Goal: Task Accomplishment & Management: Manage account settings

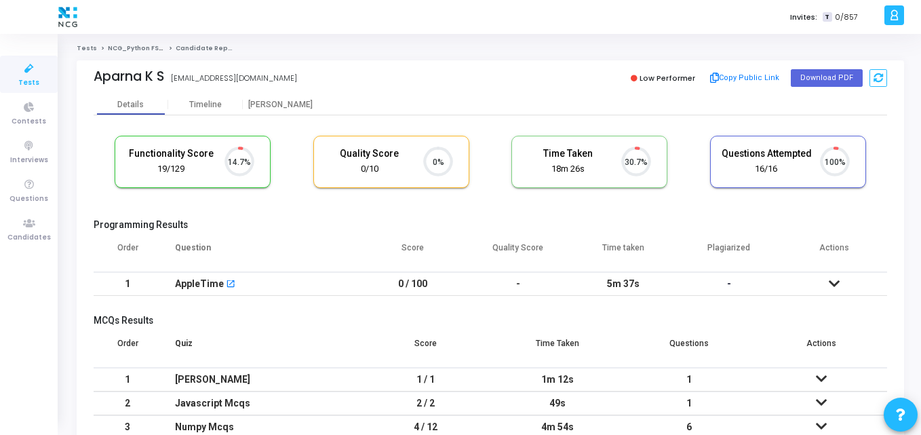
scroll to position [6, 6]
drag, startPoint x: 168, startPoint y: 80, endPoint x: 92, endPoint y: 79, distance: 75.3
click at [92, 79] on div "Aparna K S APARNA K S aparnakavanal@gmail.com Low Performer Copy Public Link Do…" at bounding box center [491, 77] width 828 height 34
copy div "Aparna K S"
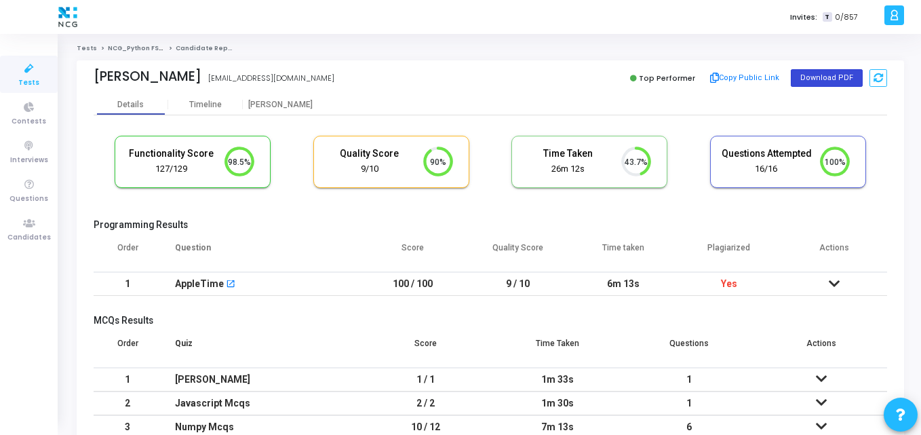
click at [826, 79] on button "Download PDF" at bounding box center [827, 78] width 72 height 18
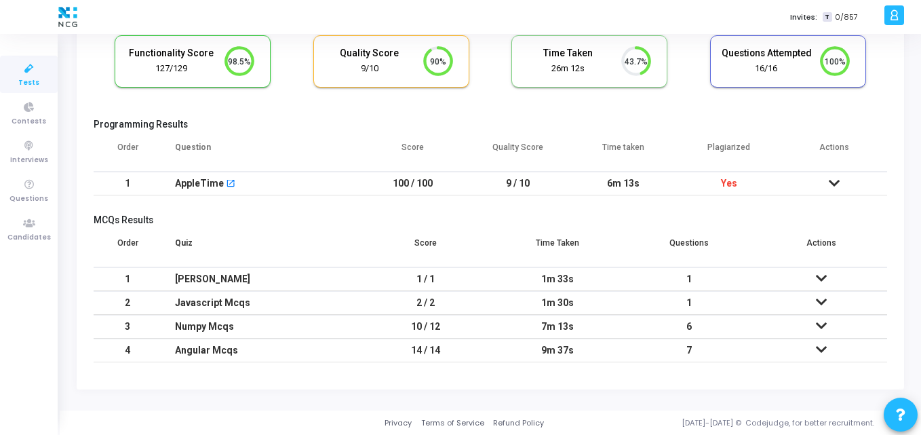
scroll to position [0, 0]
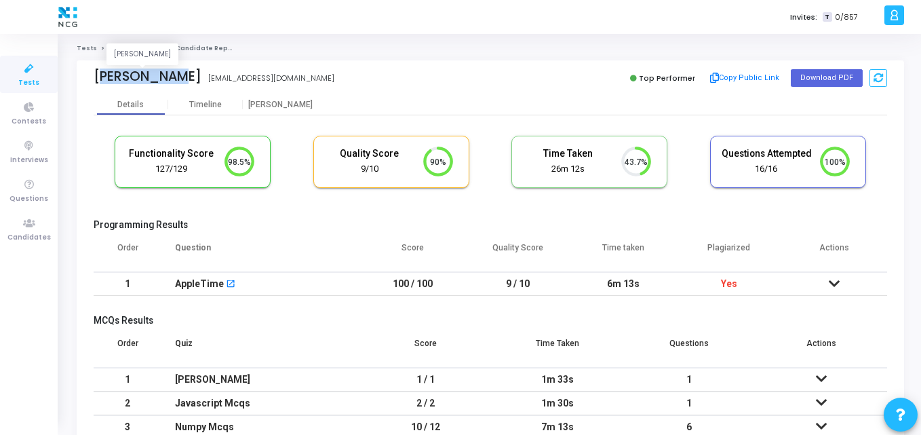
drag, startPoint x: 174, startPoint y: 71, endPoint x: 90, endPoint y: 71, distance: 84.8
click at [90, 71] on div "Amir Ahmed Amir Ahmed aamirahmed426@gmail.com Top Performer Copy Public Link Do…" at bounding box center [491, 77] width 828 height 34
copy div "Amir Ahmed"
click at [325, 107] on div "Details Timeline Proctor" at bounding box center [491, 104] width 794 height 20
click at [726, 251] on th "Plagiarized" at bounding box center [730, 253] width 106 height 38
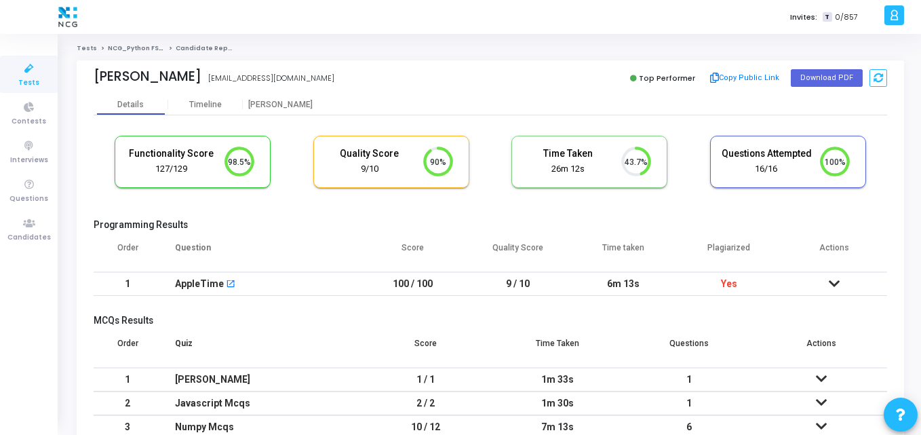
click at [726, 251] on th "Plagiarized" at bounding box center [730, 253] width 106 height 38
copy th "Plagiarized"
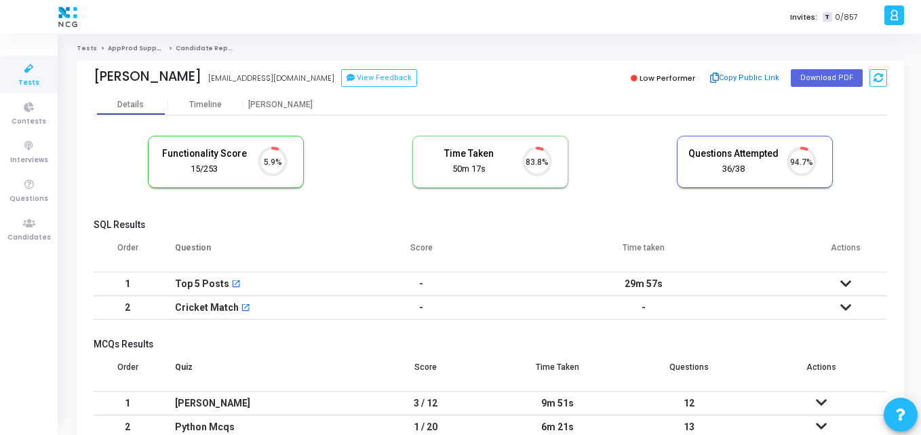
scroll to position [28, 35]
drag, startPoint x: 179, startPoint y: 75, endPoint x: 88, endPoint y: 67, distance: 92.0
click at [88, 67] on div "[PERSON_NAME] [EMAIL_ADDRESS][DOMAIN_NAME] View Feedback Low Performer Copy Pub…" at bounding box center [491, 77] width 828 height 34
copy div "[PERSON_NAME]"
click at [282, 243] on th "Question" at bounding box center [260, 253] width 199 height 38
